Goal: Contribute content

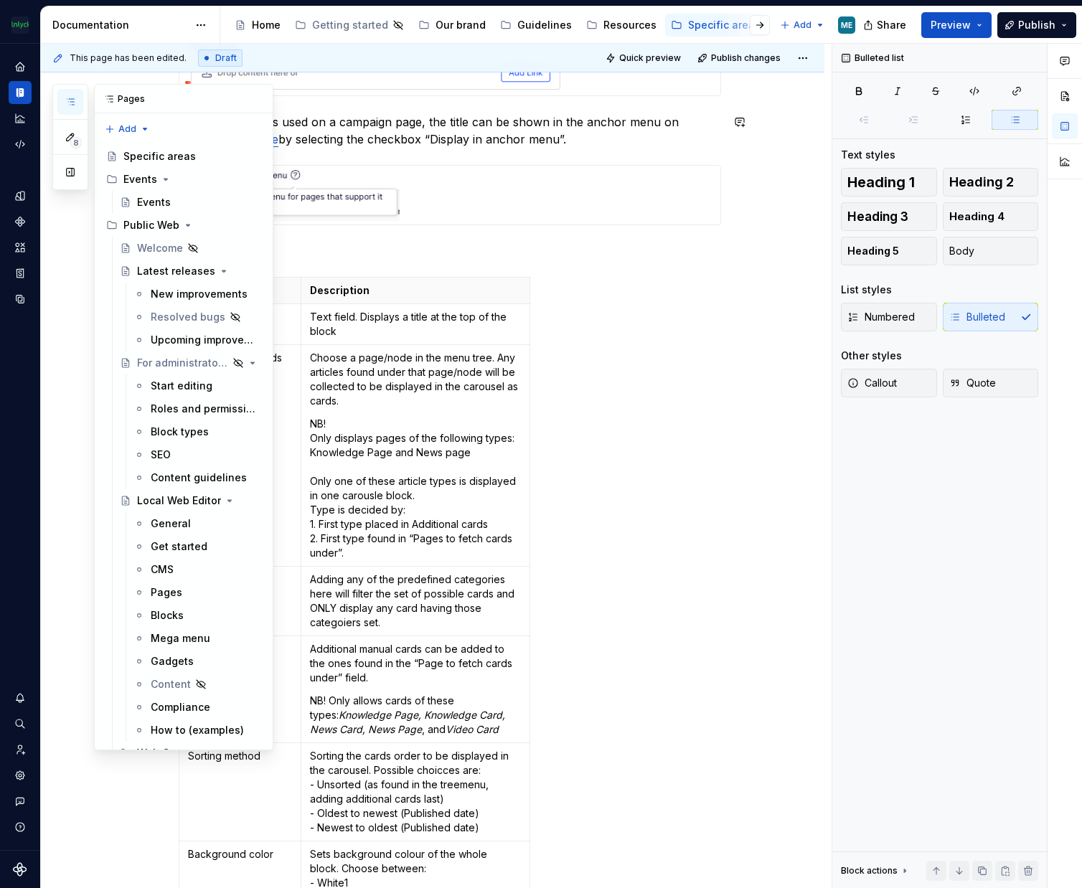
scroll to position [7775, 0]
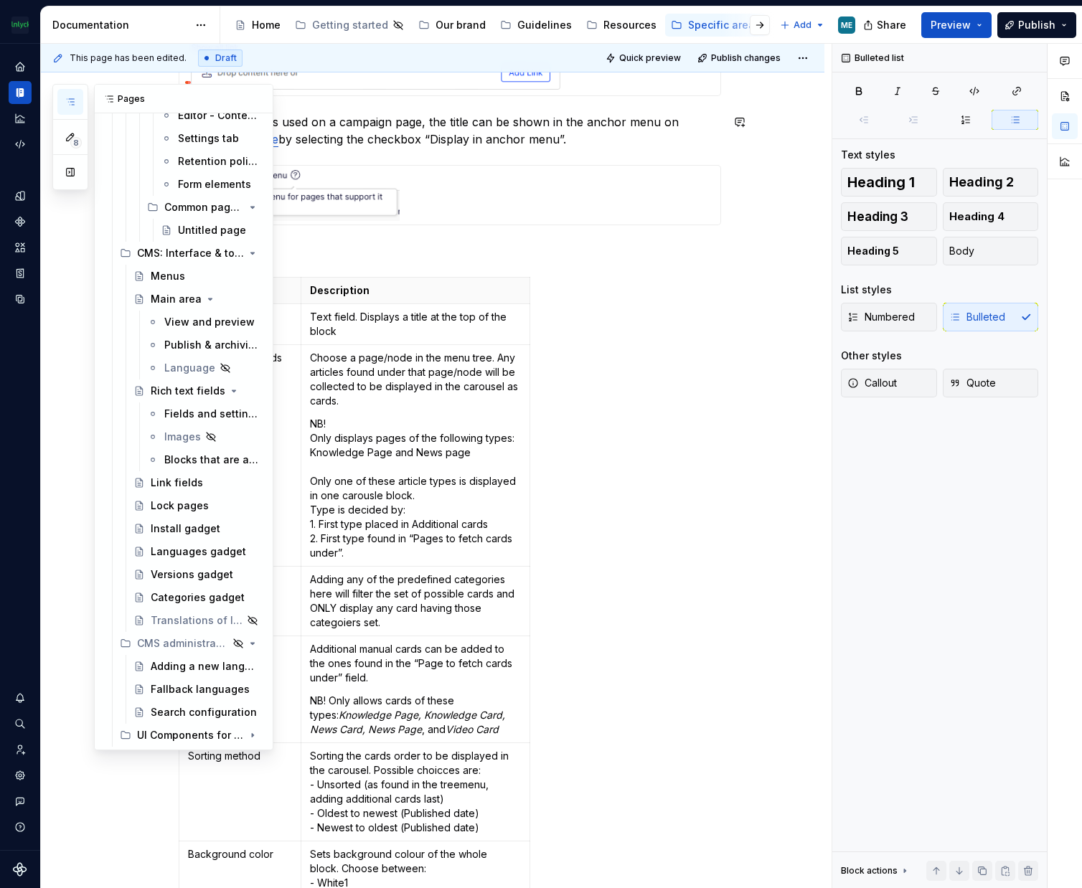
click at [63, 103] on button "button" at bounding box center [70, 102] width 26 height 26
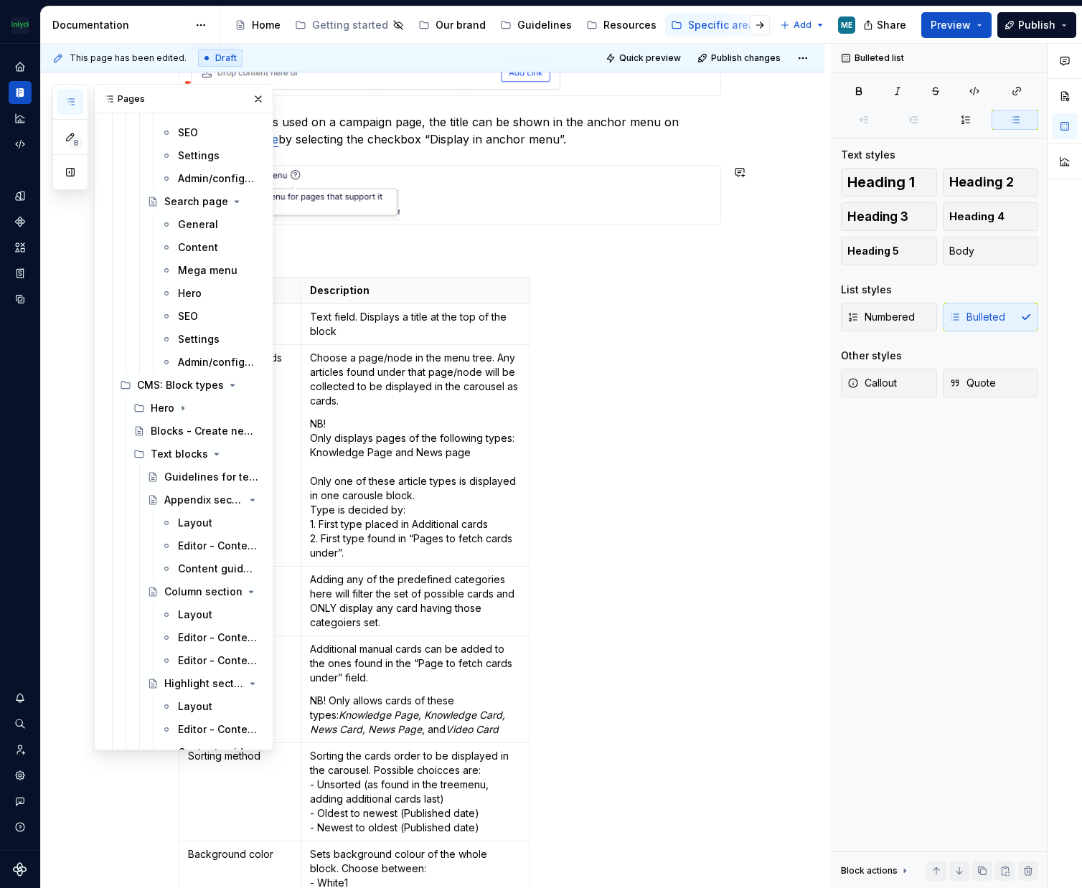
scroll to position [2827, 0]
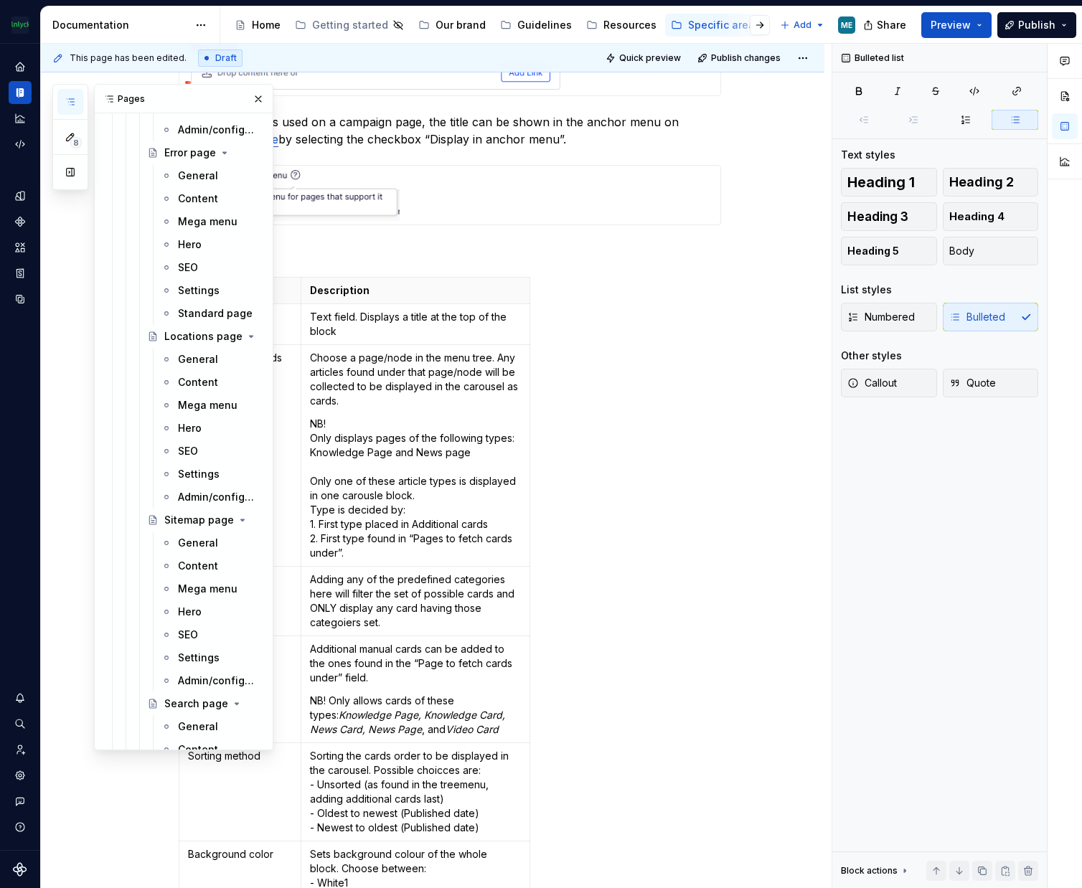
type textarea "*"
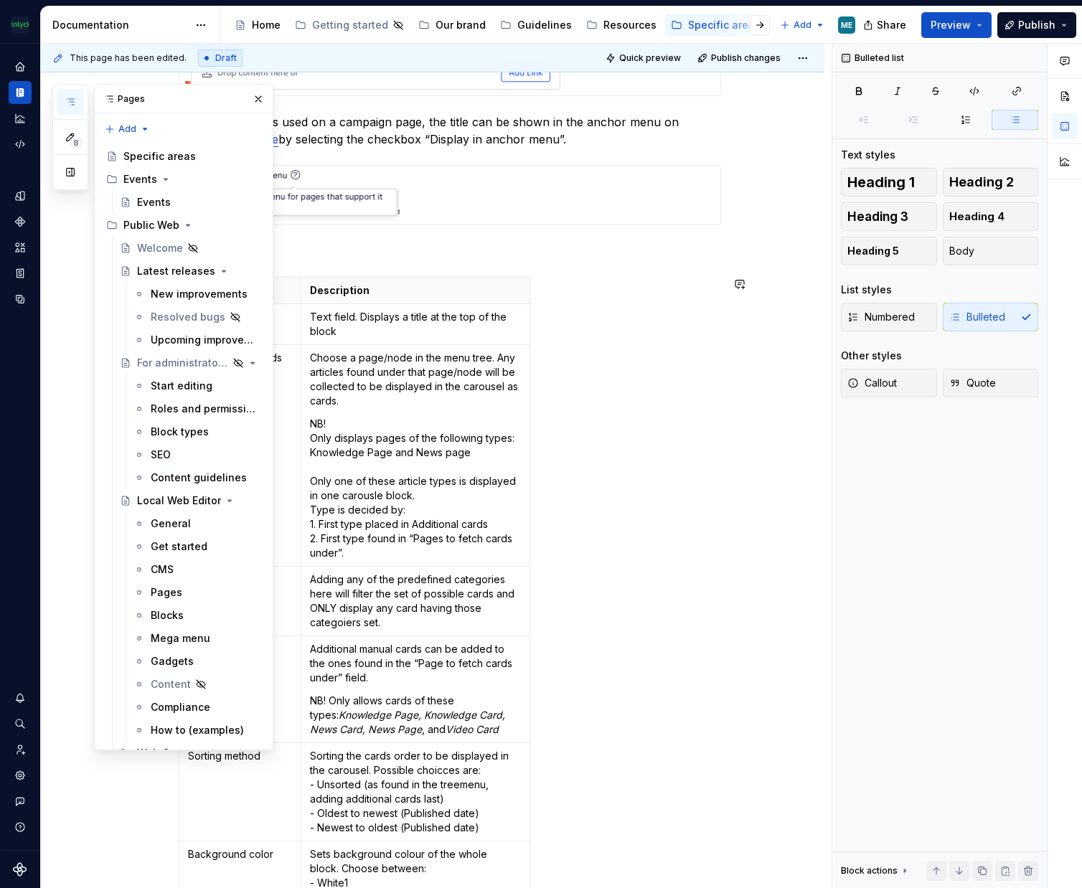
drag, startPoint x: 156, startPoint y: 266, endPoint x: 530, endPoint y: 266, distance: 374.4
click at [156, 266] on div "Latest releases" at bounding box center [176, 271] width 78 height 14
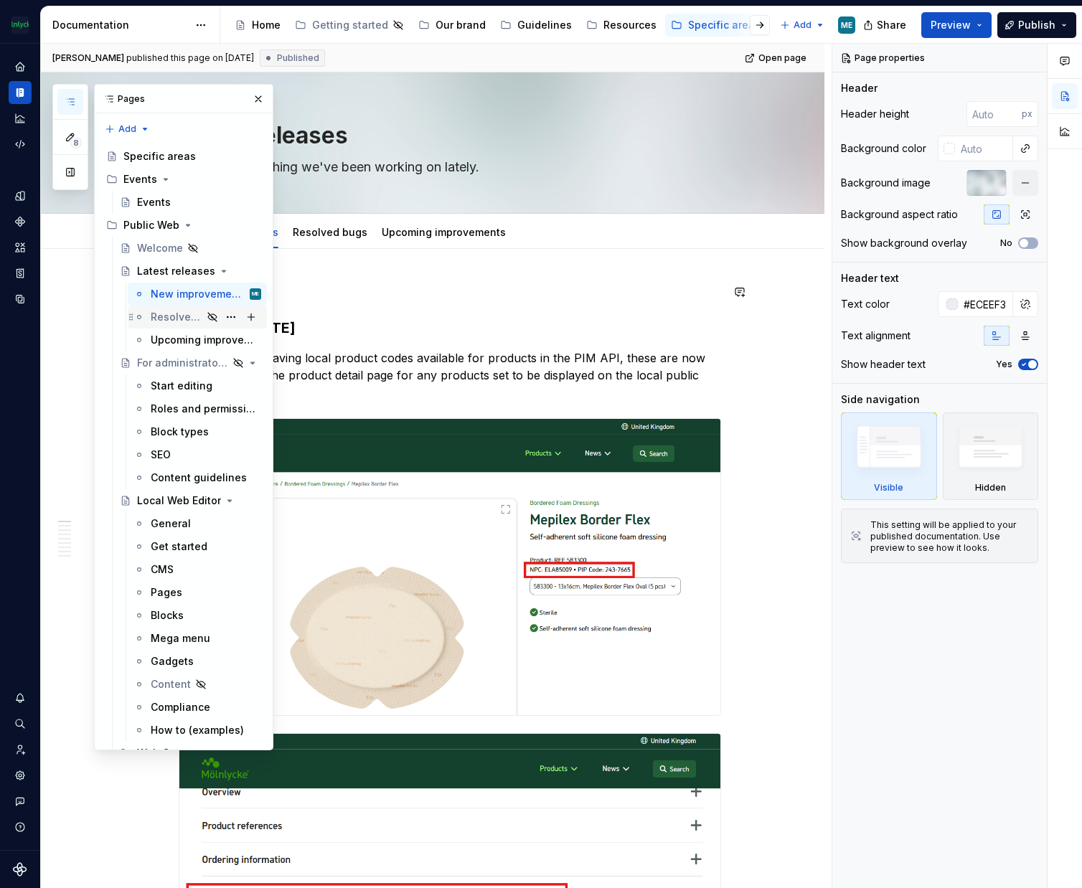
click at [257, 102] on button "button" at bounding box center [258, 99] width 20 height 20
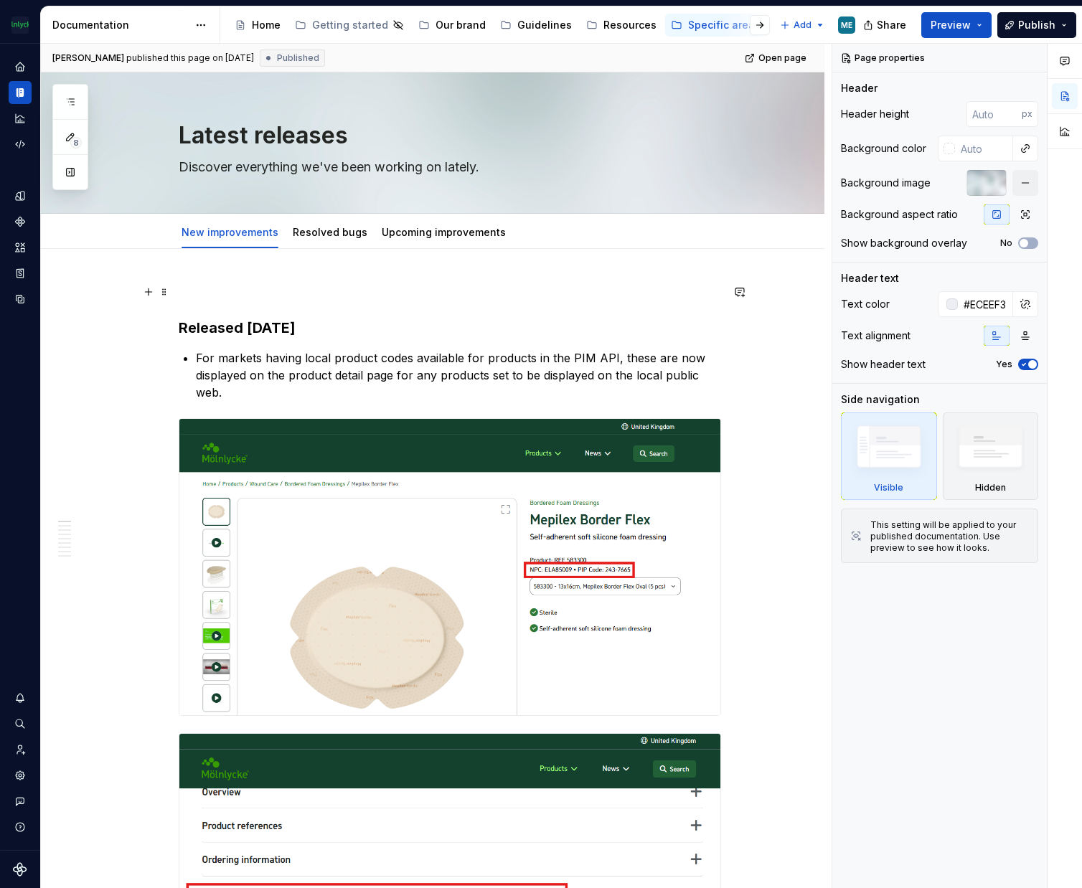
click at [197, 293] on p at bounding box center [450, 291] width 542 height 17
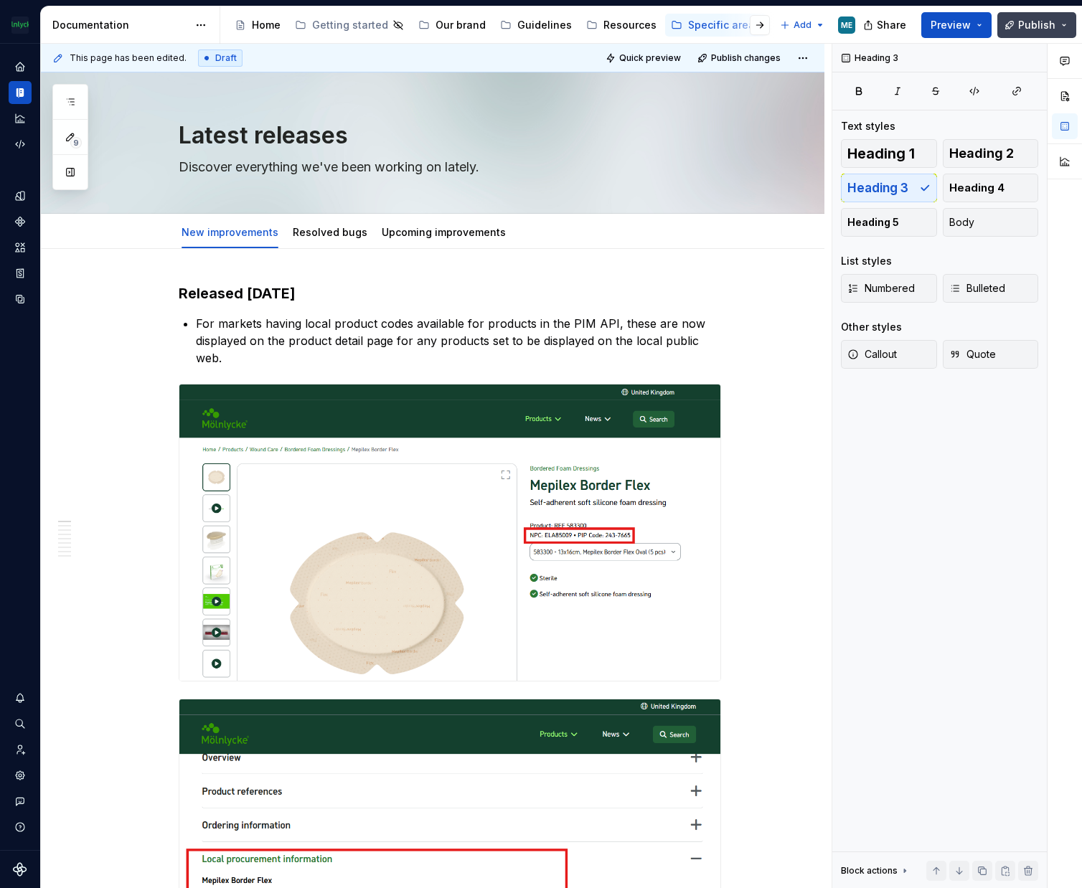
click at [1034, 29] on span "Publish" at bounding box center [1036, 25] width 37 height 14
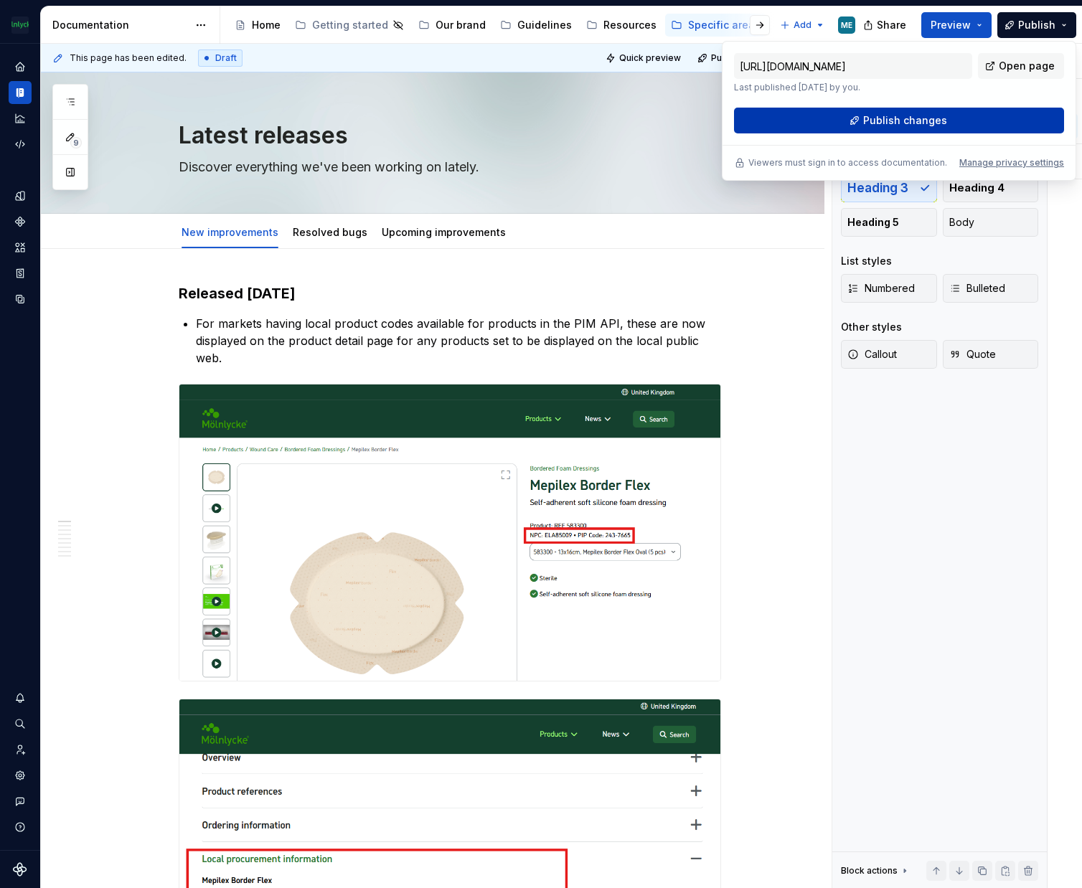
click at [892, 115] on span "Publish changes" at bounding box center [905, 120] width 84 height 14
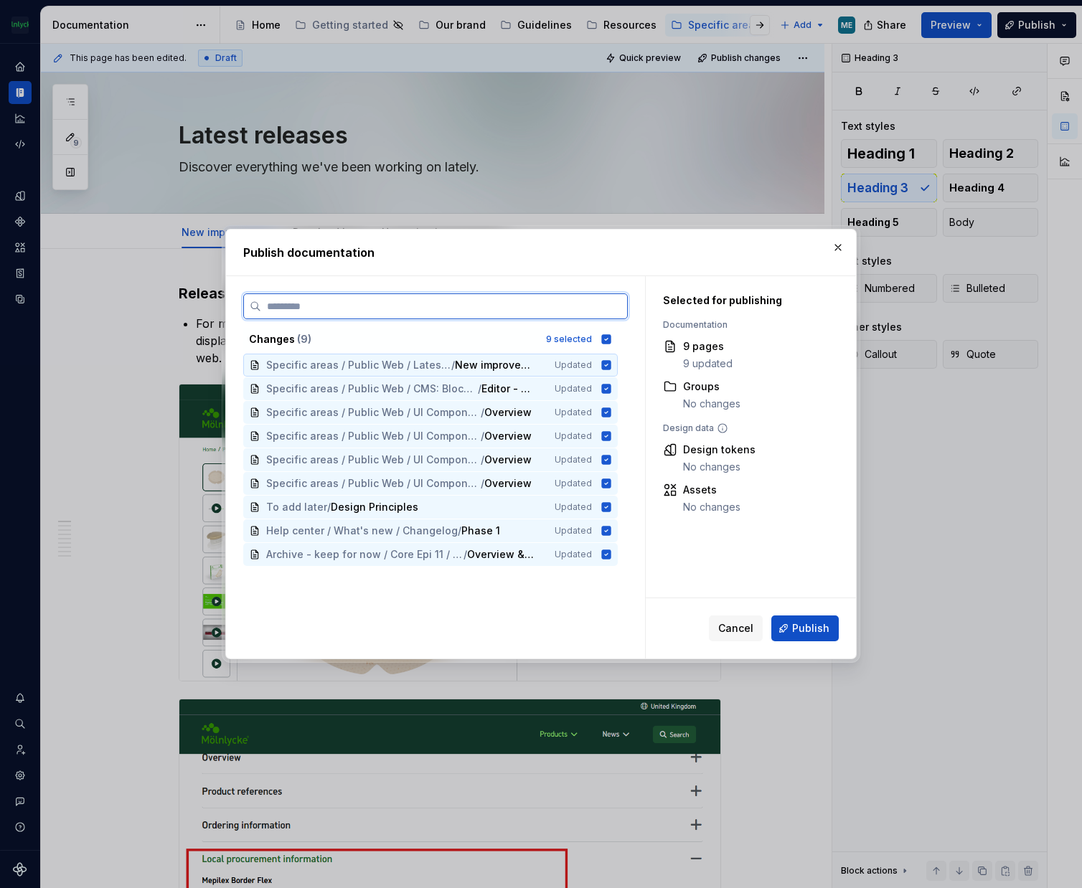
click at [601, 366] on icon at bounding box center [605, 364] width 11 height 11
click at [607, 369] on icon at bounding box center [605, 364] width 11 height 11
click at [606, 341] on icon at bounding box center [606, 338] width 9 height 9
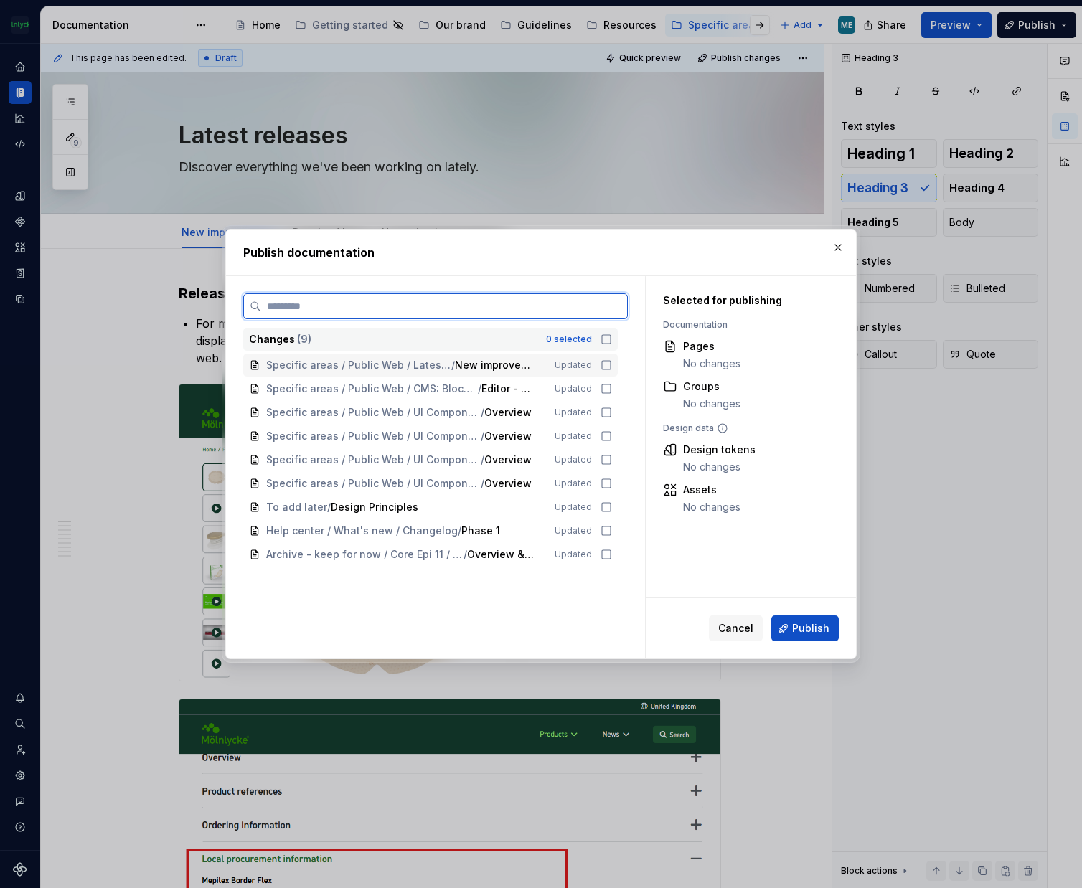
click at [610, 364] on icon at bounding box center [606, 365] width 9 height 9
click at [603, 387] on icon at bounding box center [605, 388] width 11 height 11
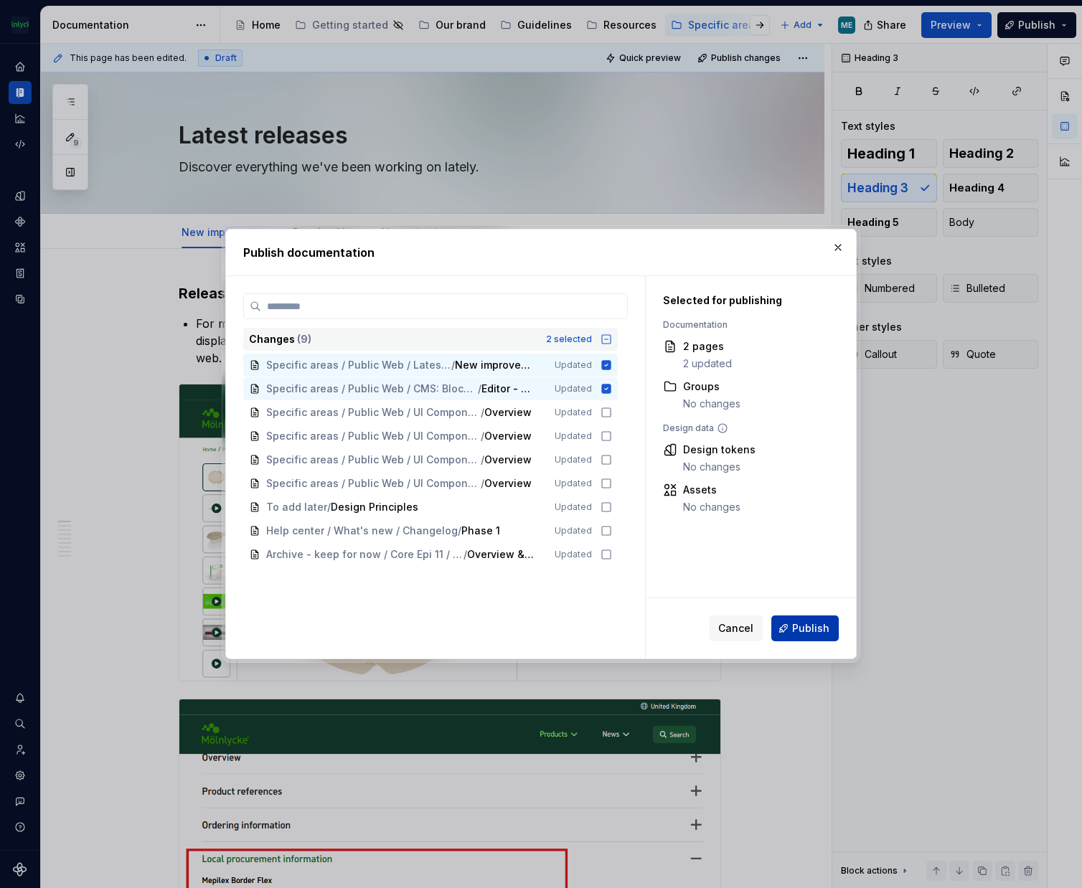
click at [803, 628] on span "Publish" at bounding box center [810, 628] width 37 height 14
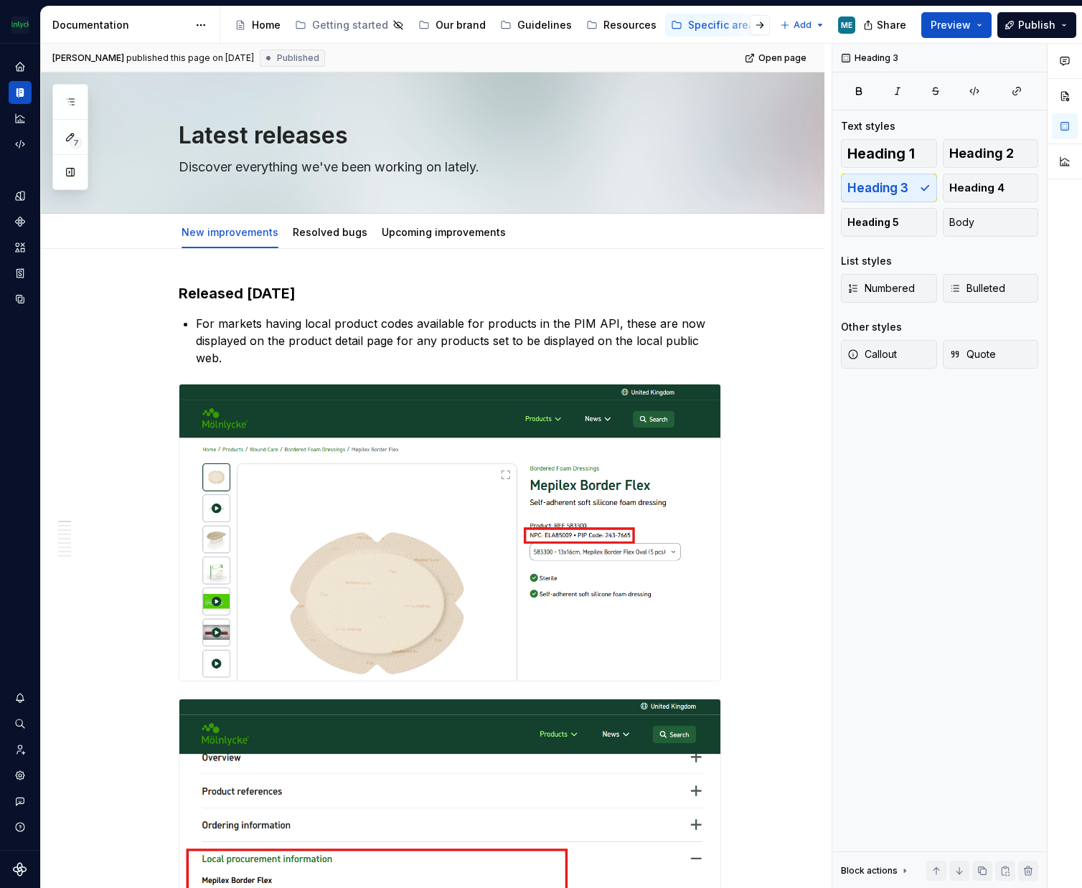
type textarea "*"
